Goal: Task Accomplishment & Management: Manage account settings

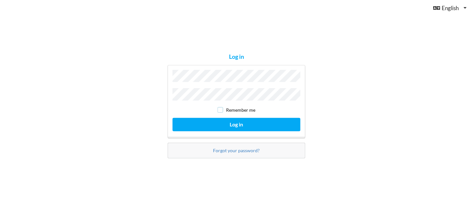
click at [221, 108] on input "checkbox" at bounding box center [221, 110] width 6 height 6
checkbox input "true"
click at [311, 119] on div "Log in Remember me Log in Forgot your password?" at bounding box center [236, 106] width 473 height 212
click at [350, 121] on div "Log in Remember me Log in Forgot your password?" at bounding box center [236, 106] width 473 height 212
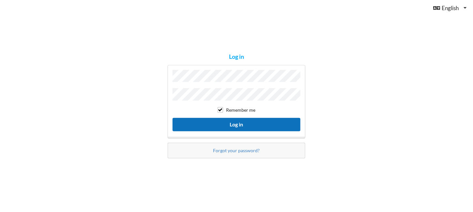
click at [239, 123] on button "Log in" at bounding box center [237, 124] width 128 height 13
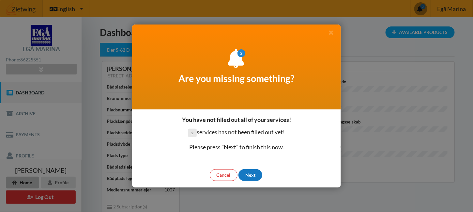
click at [249, 174] on div "Next" at bounding box center [251, 175] width 24 height 12
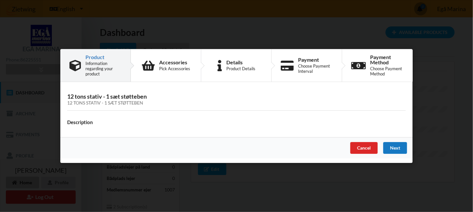
click at [397, 145] on div "Next" at bounding box center [396, 148] width 24 height 12
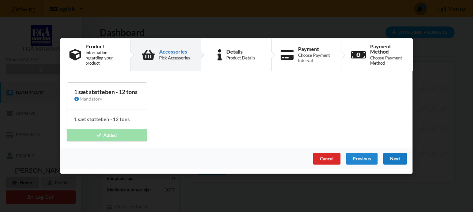
click at [396, 158] on div "Next" at bounding box center [396, 159] width 24 height 12
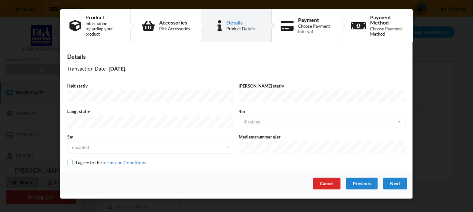
click at [70, 160] on input "checkbox" at bounding box center [70, 163] width 6 height 6
checkbox input "true"
click at [394, 179] on div "Next" at bounding box center [396, 184] width 24 height 12
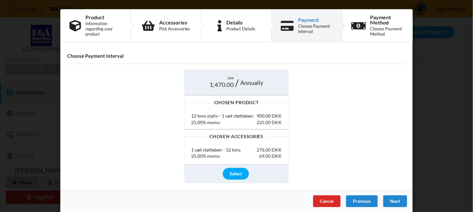
click at [397, 195] on div "Next" at bounding box center [396, 201] width 24 height 12
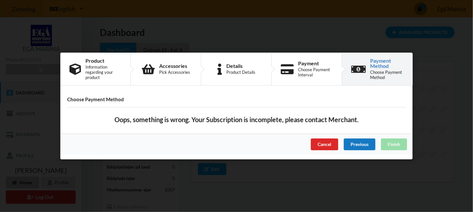
click at [365, 141] on div "Previous" at bounding box center [360, 144] width 32 height 12
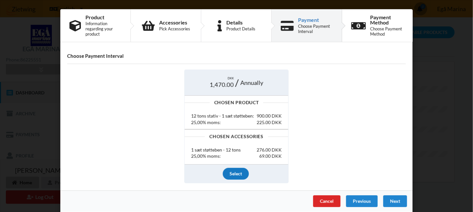
click at [233, 171] on div "Select" at bounding box center [236, 174] width 26 height 12
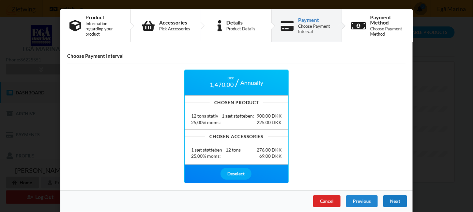
click at [393, 201] on div "Next" at bounding box center [396, 201] width 24 height 12
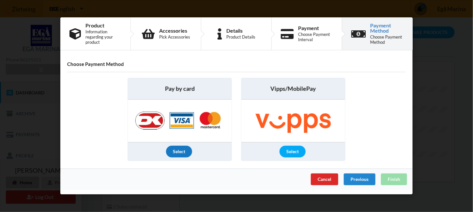
click at [181, 149] on div "Select" at bounding box center [179, 152] width 26 height 12
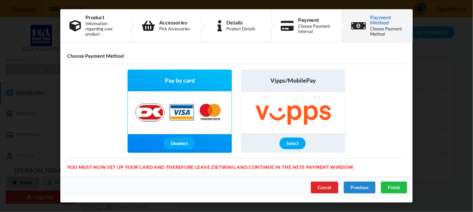
click at [178, 102] on img at bounding box center [180, 112] width 103 height 42
click at [397, 185] on span "Finish" at bounding box center [394, 187] width 12 height 6
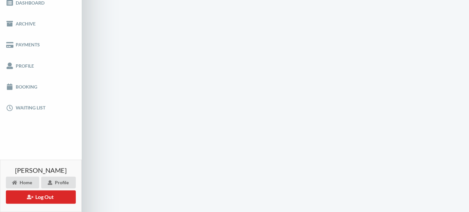
scroll to position [98, 0]
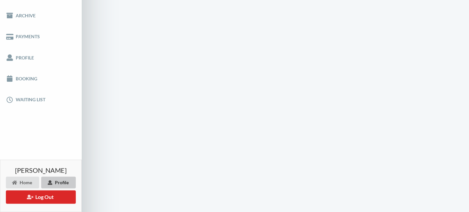
click at [55, 179] on div "Profile" at bounding box center [58, 183] width 35 height 12
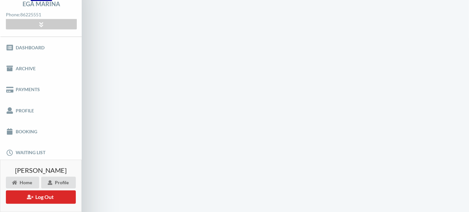
scroll to position [35, 0]
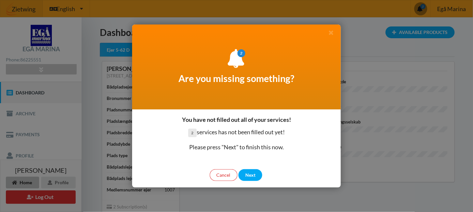
click at [253, 174] on div "Next" at bounding box center [251, 175] width 24 height 12
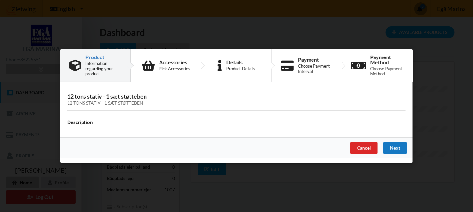
click at [398, 148] on div "Next" at bounding box center [396, 148] width 24 height 12
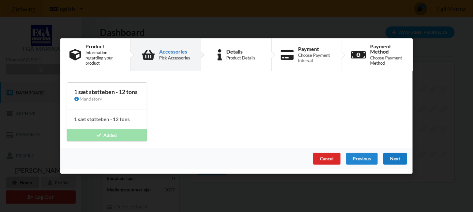
click at [397, 156] on div "Next" at bounding box center [396, 159] width 24 height 12
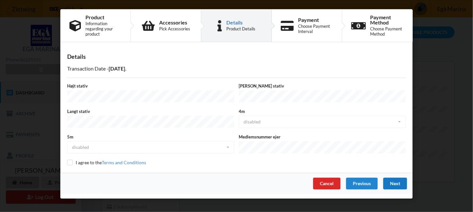
click at [397, 178] on div "Next" at bounding box center [396, 184] width 24 height 12
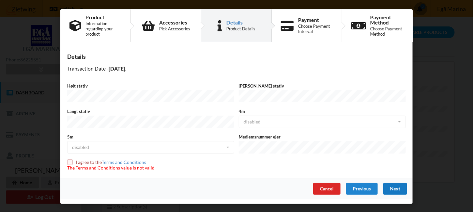
click at [397, 183] on div "Next" at bounding box center [396, 189] width 24 height 12
click at [72, 159] on input "checkbox" at bounding box center [70, 162] width 6 height 6
checkbox input "true"
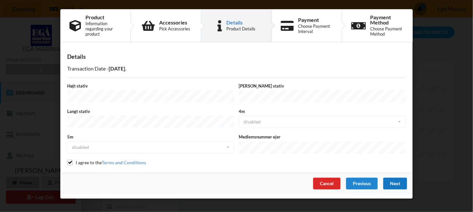
click at [396, 178] on div "Next" at bounding box center [396, 184] width 24 height 12
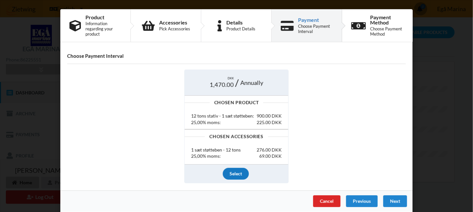
click at [232, 171] on div "Select" at bounding box center [236, 174] width 26 height 12
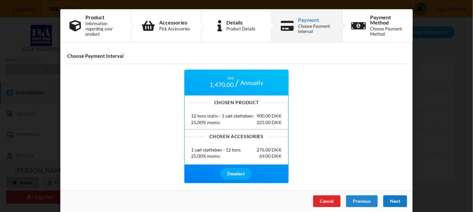
click at [394, 197] on div "Next" at bounding box center [396, 201] width 24 height 12
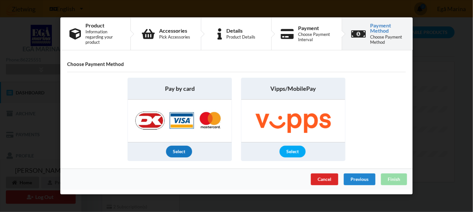
click at [179, 150] on div "Select" at bounding box center [179, 152] width 26 height 12
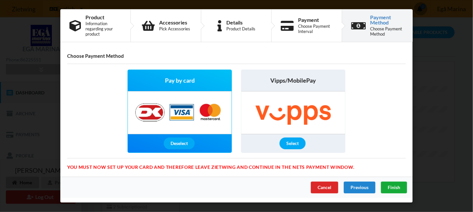
click at [393, 183] on div "Finish" at bounding box center [394, 188] width 26 height 12
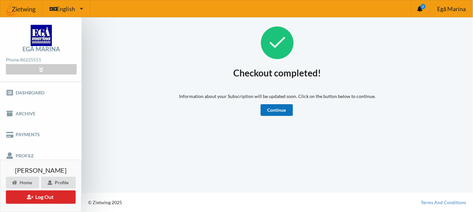
click at [276, 108] on link "Continue" at bounding box center [277, 110] width 32 height 12
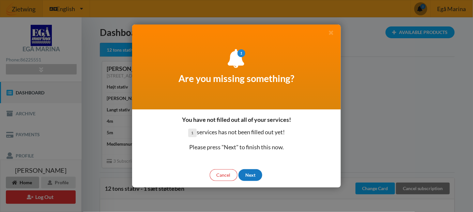
click at [253, 170] on div "Next" at bounding box center [251, 175] width 24 height 12
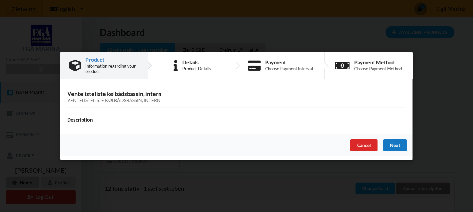
click at [393, 145] on div "Next" at bounding box center [396, 145] width 24 height 12
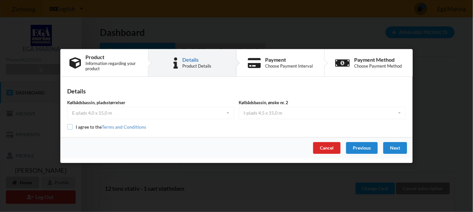
click at [71, 127] on input "checkbox" at bounding box center [70, 127] width 6 height 6
checkbox input "true"
click at [396, 146] on div "Next" at bounding box center [396, 148] width 24 height 12
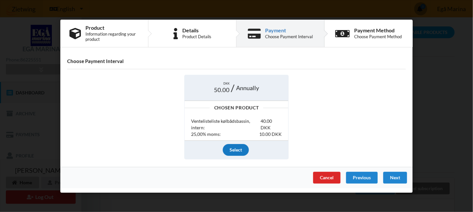
click at [234, 149] on div "Select" at bounding box center [236, 150] width 26 height 12
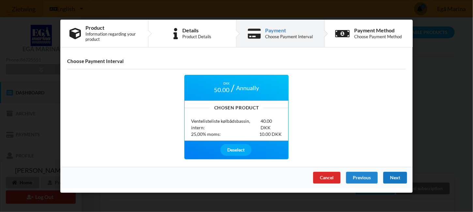
click at [398, 174] on div "Next" at bounding box center [396, 177] width 24 height 12
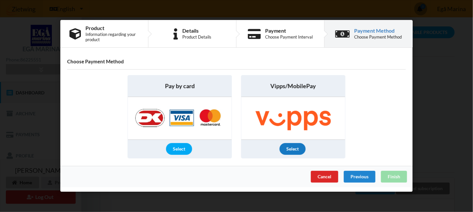
click at [296, 147] on div "Select" at bounding box center [293, 149] width 26 height 12
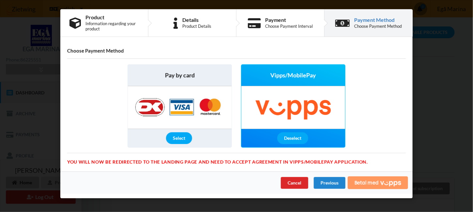
click at [368, 182] on span "Betal med" at bounding box center [367, 182] width 24 height 5
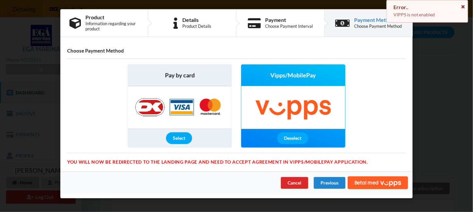
click at [464, 6] on icon at bounding box center [464, 6] width 6 height 5
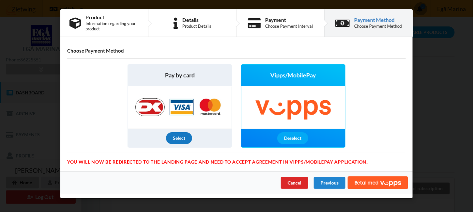
click at [179, 136] on div "Select" at bounding box center [179, 138] width 26 height 12
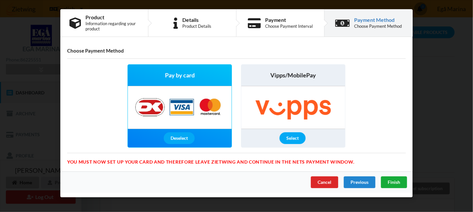
click at [390, 180] on span "Finish" at bounding box center [394, 182] width 12 height 6
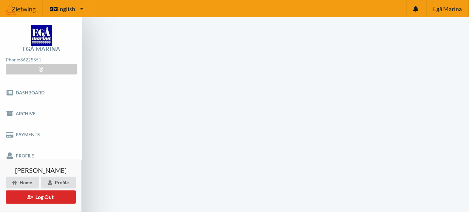
scroll to position [26, 0]
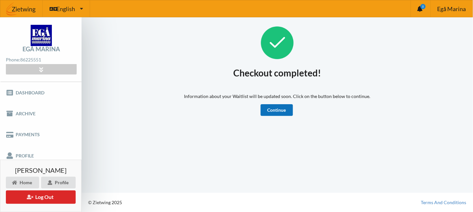
click at [275, 107] on link "Continue" at bounding box center [277, 110] width 32 height 12
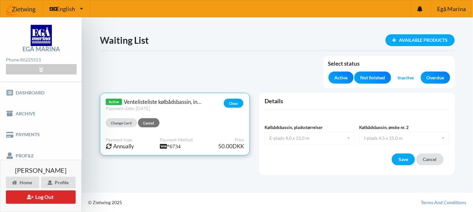
click at [441, 76] on span "Overdue" at bounding box center [436, 77] width 18 height 7
click at [403, 160] on button "Save" at bounding box center [403, 159] width 23 height 12
click at [400, 159] on button "Save" at bounding box center [403, 159] width 23 height 12
click at [33, 90] on link "Dashboard" at bounding box center [41, 92] width 82 height 21
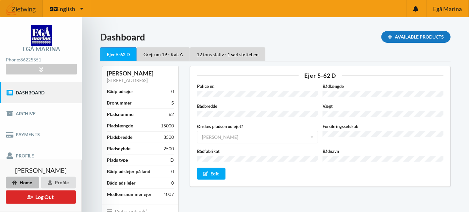
click at [413, 31] on div "Available Products" at bounding box center [415, 37] width 69 height 12
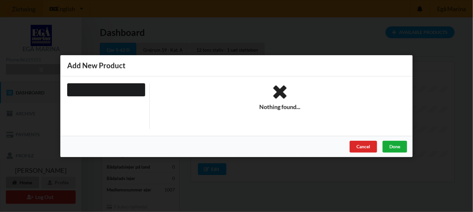
click at [394, 145] on div "Done" at bounding box center [395, 146] width 24 height 12
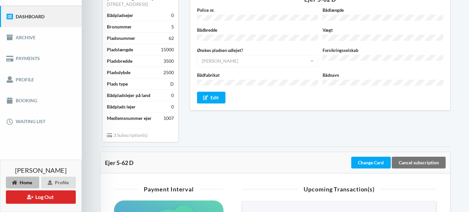
scroll to position [65, 0]
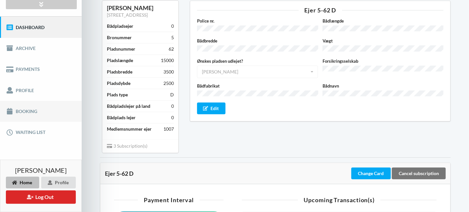
click at [25, 109] on link "Booking" at bounding box center [41, 111] width 82 height 21
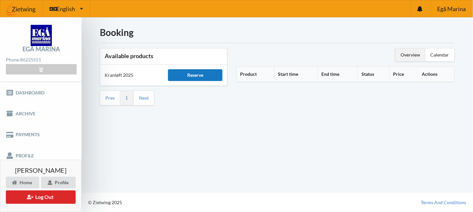
click at [196, 72] on div "Reserve" at bounding box center [195, 75] width 54 height 12
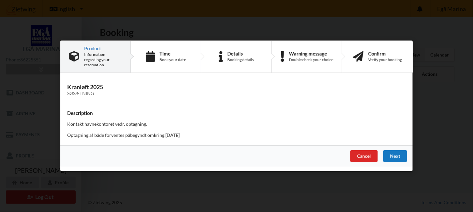
click at [398, 152] on div "Next" at bounding box center [396, 157] width 24 height 12
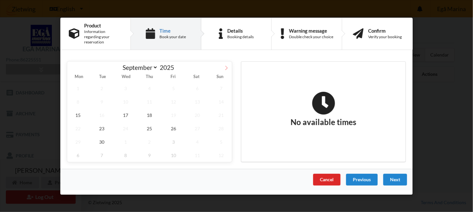
click at [226, 65] on icon at bounding box center [226, 67] width 5 height 5
click at [73, 65] on icon at bounding box center [73, 67] width 5 height 5
select select "8"
click at [103, 138] on span "30" at bounding box center [102, 141] width 22 height 13
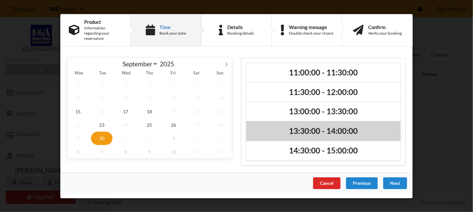
click at [316, 126] on h2 "13:30:00 - 14:00:00" at bounding box center [323, 131] width 145 height 10
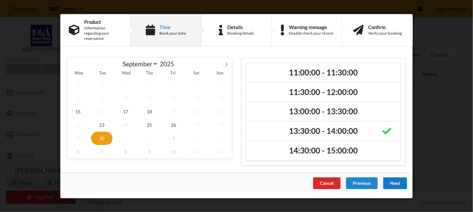
click at [399, 180] on div "Next" at bounding box center [396, 183] width 24 height 12
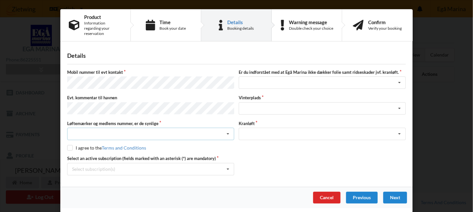
click at [230, 128] on icon at bounding box center [228, 134] width 10 height 12
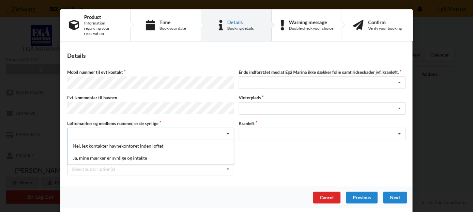
click at [130, 152] on div "Ja, mine mærker er synlige og intakte" at bounding box center [151, 158] width 167 height 12
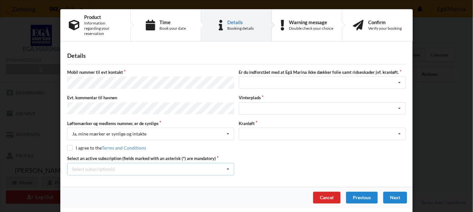
click at [230, 163] on icon at bounding box center [228, 169] width 10 height 12
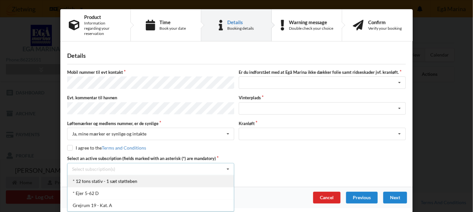
click at [200, 177] on div "* 12 tons stativ - 1 sæt støtteben" at bounding box center [151, 181] width 167 height 12
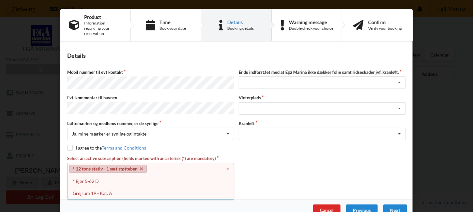
click at [270, 163] on div "Select an active subscription (fields marked with an asterisk (*) are mandatory…" at bounding box center [236, 171] width 343 height 32
click at [227, 163] on icon at bounding box center [228, 169] width 10 height 12
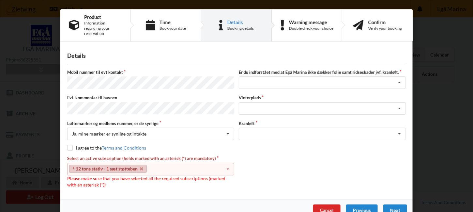
click at [227, 163] on icon at bounding box center [228, 169] width 10 height 12
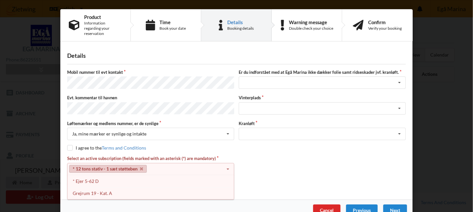
click at [159, 163] on div "* 12 tons stativ - 1 sæt støtteben Select subscription(s) * 12 tons stativ - 1 …" at bounding box center [150, 169] width 167 height 12
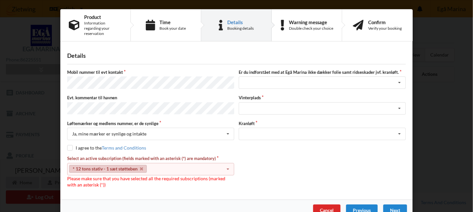
click at [154, 145] on div "I agree to the Terms and Conditions" at bounding box center [236, 148] width 339 height 7
click at [67, 145] on input "checkbox" at bounding box center [70, 148] width 6 height 6
checkbox input "true"
click at [398, 77] on icon at bounding box center [400, 83] width 10 height 12
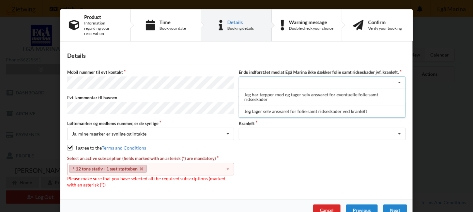
drag, startPoint x: 312, startPoint y: 104, endPoint x: 311, endPoint y: 108, distance: 3.8
click at [312, 105] on div "Jeg tager selv ansvaret for folie samt ridseskader ved kranløft" at bounding box center [322, 111] width 167 height 12
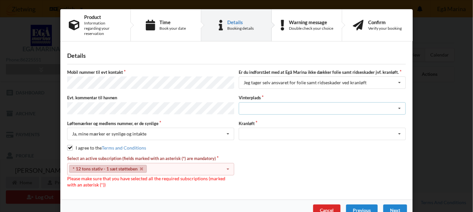
click at [399, 103] on icon at bounding box center [400, 109] width 10 height 12
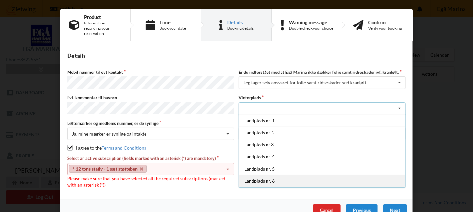
click at [266, 163] on div "Landplads nr. 5" at bounding box center [322, 169] width 167 height 12
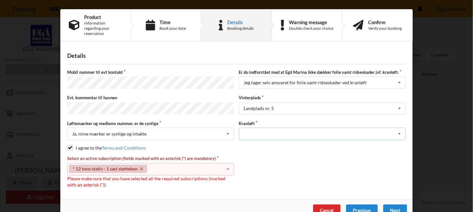
click at [274, 128] on div "Optagning" at bounding box center [322, 134] width 167 height 12
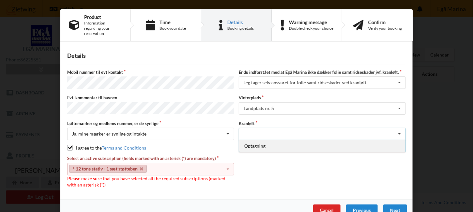
click at [259, 140] on div "Optagning" at bounding box center [322, 146] width 167 height 12
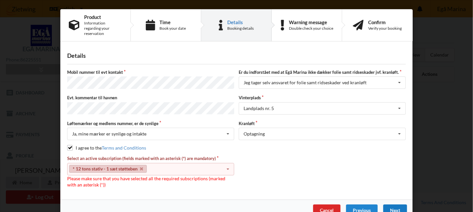
click at [393, 204] on div "Next" at bounding box center [396, 210] width 24 height 12
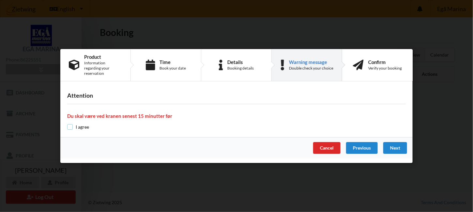
drag, startPoint x: 71, startPoint y: 124, endPoint x: 74, endPoint y: 131, distance: 7.8
click at [71, 125] on input "checkbox" at bounding box center [70, 127] width 6 height 6
checkbox input "true"
click at [399, 145] on div "Next" at bounding box center [396, 148] width 24 height 12
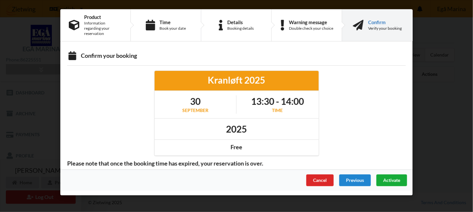
click at [393, 177] on span "Activate" at bounding box center [392, 180] width 17 height 6
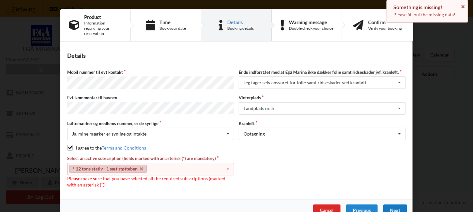
click at [390, 204] on div "Next" at bounding box center [396, 210] width 24 height 12
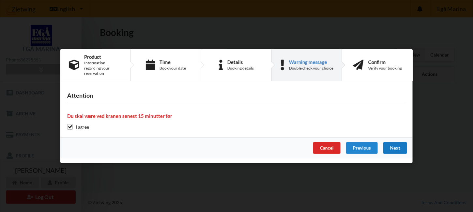
click at [394, 143] on div "Next" at bounding box center [396, 148] width 24 height 12
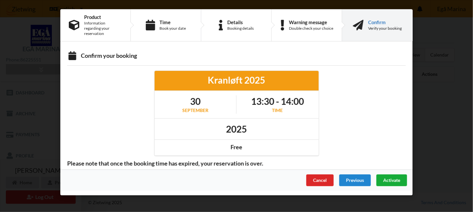
click at [393, 174] on div "Activate" at bounding box center [392, 180] width 31 height 12
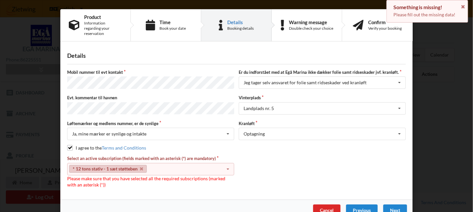
click at [228, 163] on icon at bounding box center [228, 169] width 10 height 12
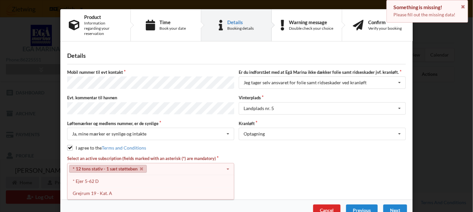
click at [228, 163] on icon at bounding box center [228, 169] width 10 height 12
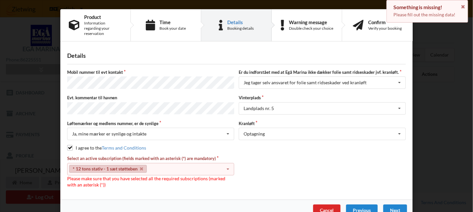
click at [228, 163] on icon at bounding box center [228, 169] width 10 height 12
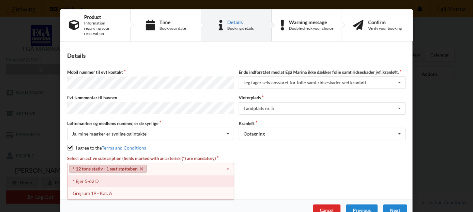
click at [86, 175] on div "* Ejer 5-62 D" at bounding box center [151, 181] width 167 height 12
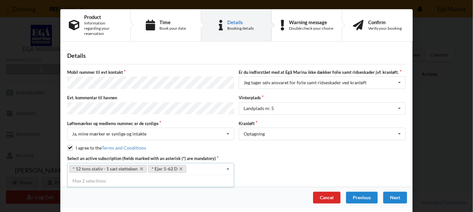
click at [230, 163] on icon at bounding box center [228, 169] width 10 height 12
click at [397, 192] on div "Next" at bounding box center [396, 198] width 24 height 12
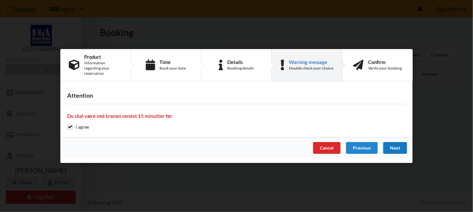
click at [399, 146] on div "Next" at bounding box center [396, 148] width 24 height 12
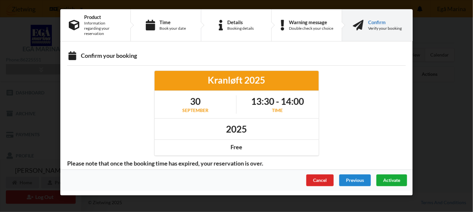
click at [392, 177] on span "Activate" at bounding box center [392, 180] width 17 height 6
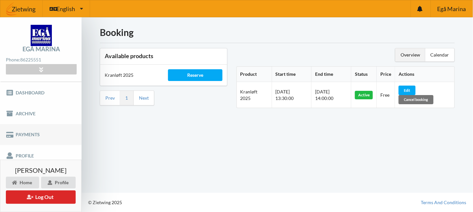
click at [21, 135] on link "Payments" at bounding box center [41, 134] width 82 height 21
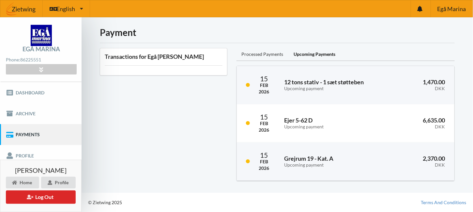
click at [267, 52] on div "Processed Payments" at bounding box center [263, 54] width 52 height 13
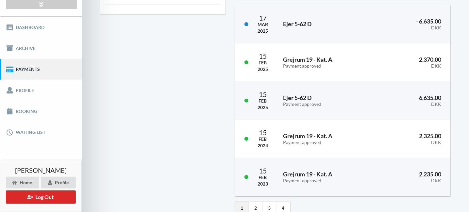
scroll to position [92, 0]
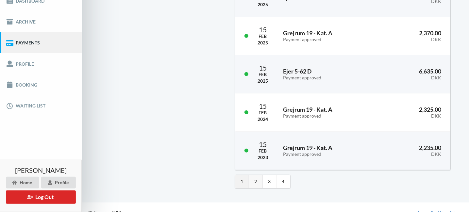
click at [256, 176] on link "2" at bounding box center [256, 181] width 14 height 13
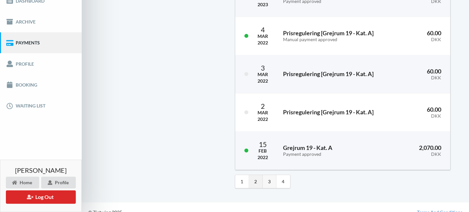
click at [270, 175] on link "3" at bounding box center [270, 181] width 14 height 13
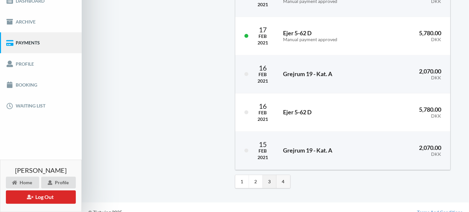
click at [284, 175] on link "4" at bounding box center [283, 181] width 14 height 13
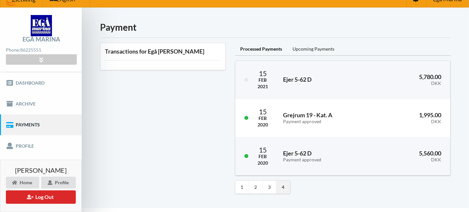
scroll to position [15, 0]
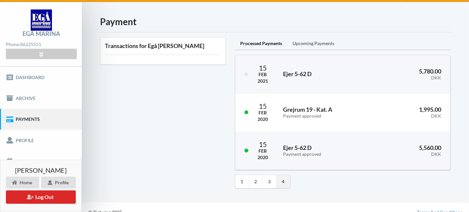
click at [307, 37] on div "Upcoming Payments" at bounding box center [313, 43] width 52 height 13
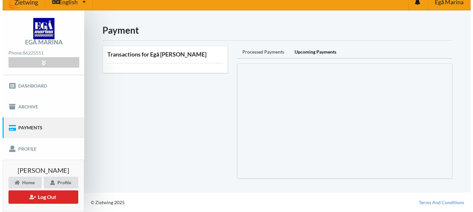
scroll to position [0, 0]
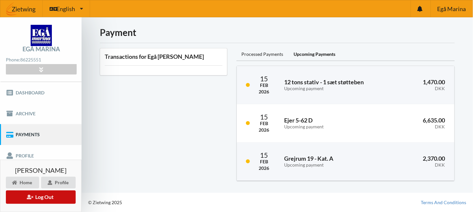
click at [39, 195] on button "Log Out" at bounding box center [41, 196] width 70 height 13
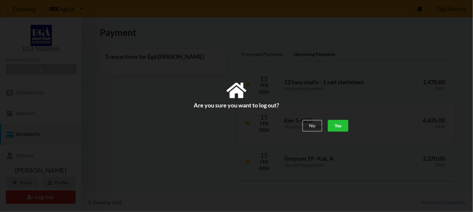
click at [343, 125] on div "Yes" at bounding box center [338, 126] width 21 height 12
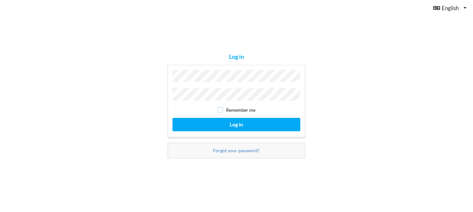
click at [221, 108] on input "checkbox" at bounding box center [221, 110] width 6 height 6
checkbox input "true"
click at [235, 148] on link "Forgot your password?" at bounding box center [237, 151] width 47 height 6
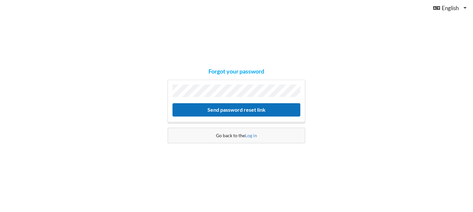
click at [228, 108] on button "Send password reset link" at bounding box center [237, 109] width 128 height 13
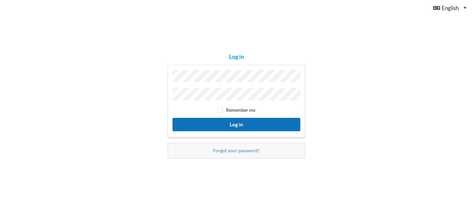
click at [233, 124] on button "Log in" at bounding box center [237, 124] width 128 height 13
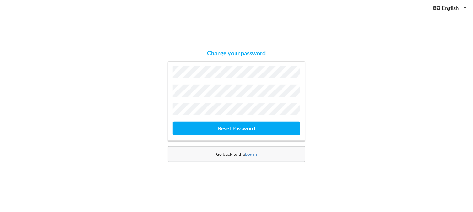
click at [451, 115] on div "Change your password Reset Password Go back to the Log in" at bounding box center [236, 106] width 473 height 212
click at [325, 130] on div "Change your password Reset Password Go back to the Log in" at bounding box center [236, 106] width 473 height 212
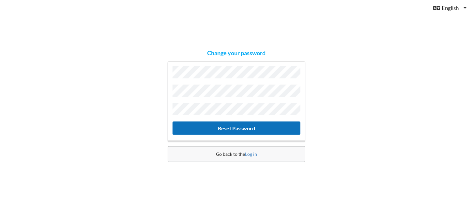
click at [226, 126] on button "Reset Password" at bounding box center [237, 127] width 128 height 13
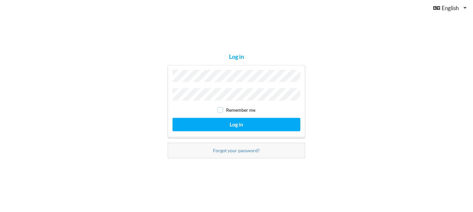
click at [220, 108] on input "checkbox" at bounding box center [221, 110] width 6 height 6
checkbox input "true"
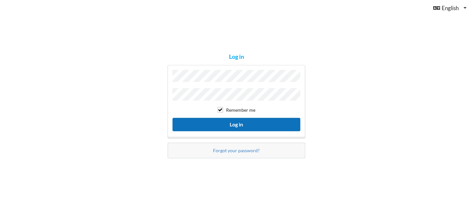
click at [229, 120] on button "Log in" at bounding box center [237, 124] width 128 height 13
